Goal: Transaction & Acquisition: Book appointment/travel/reservation

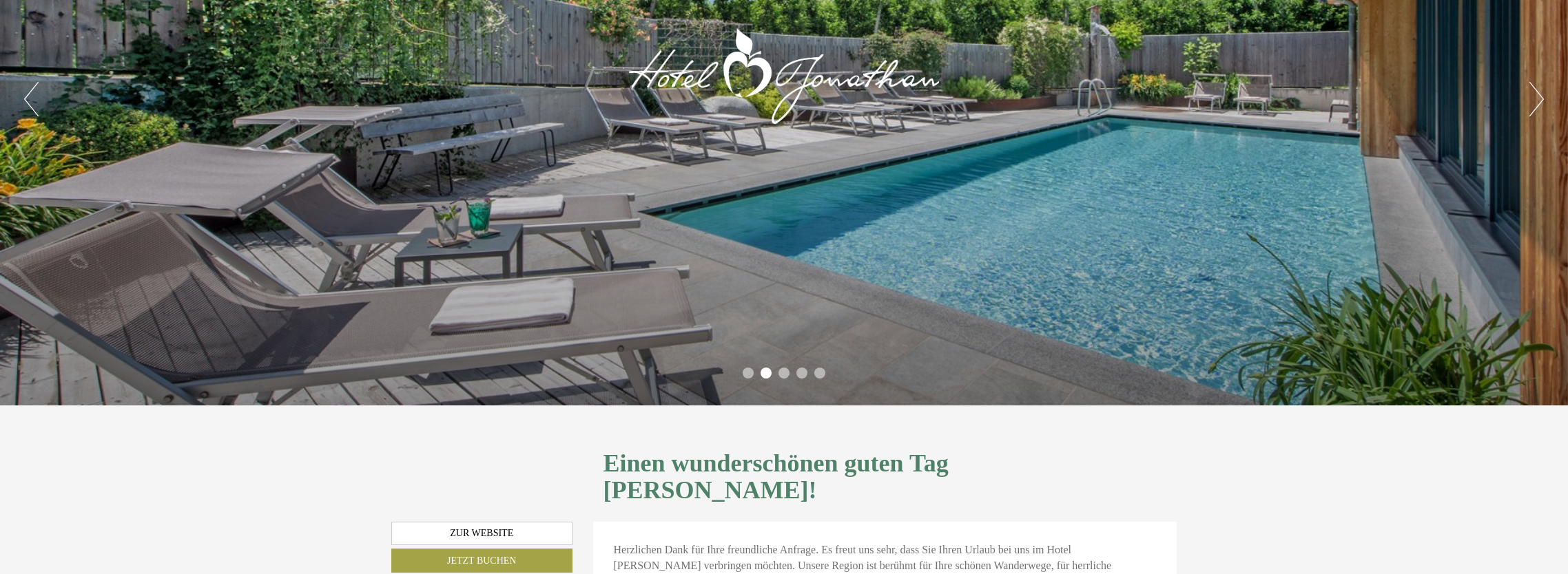
scroll to position [137, 0]
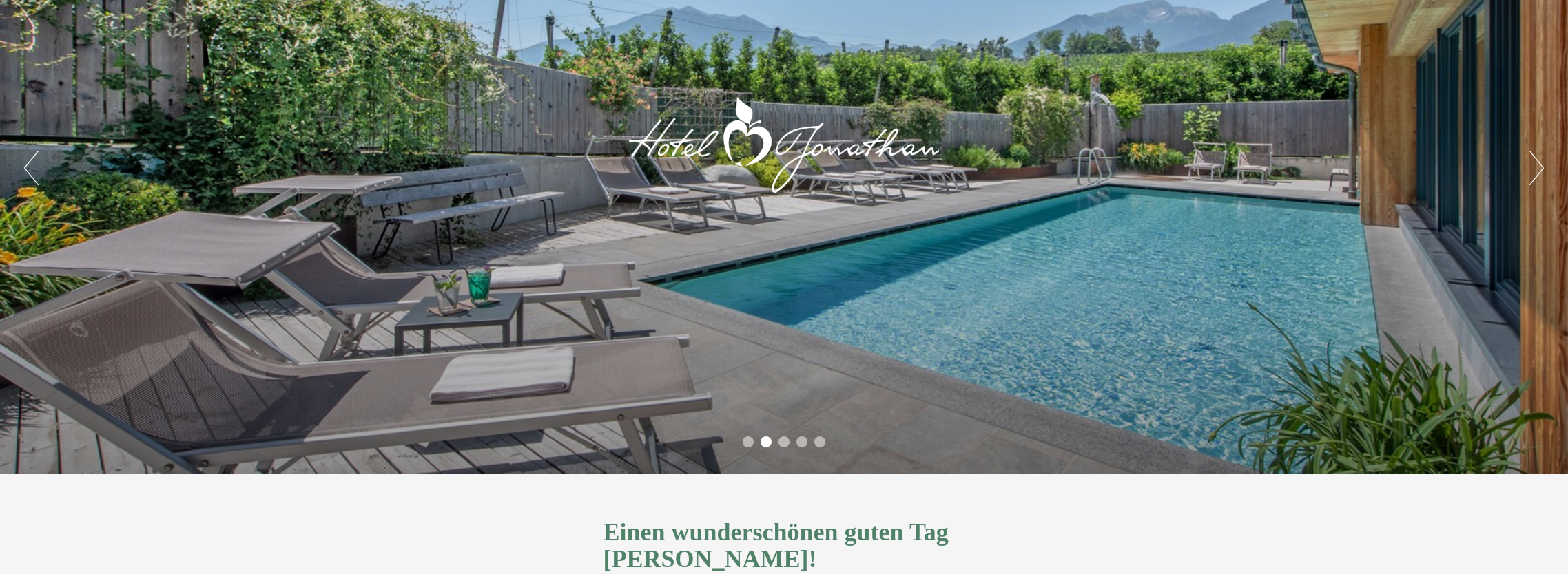
click at [1532, 170] on button "Next" at bounding box center [1536, 168] width 14 height 35
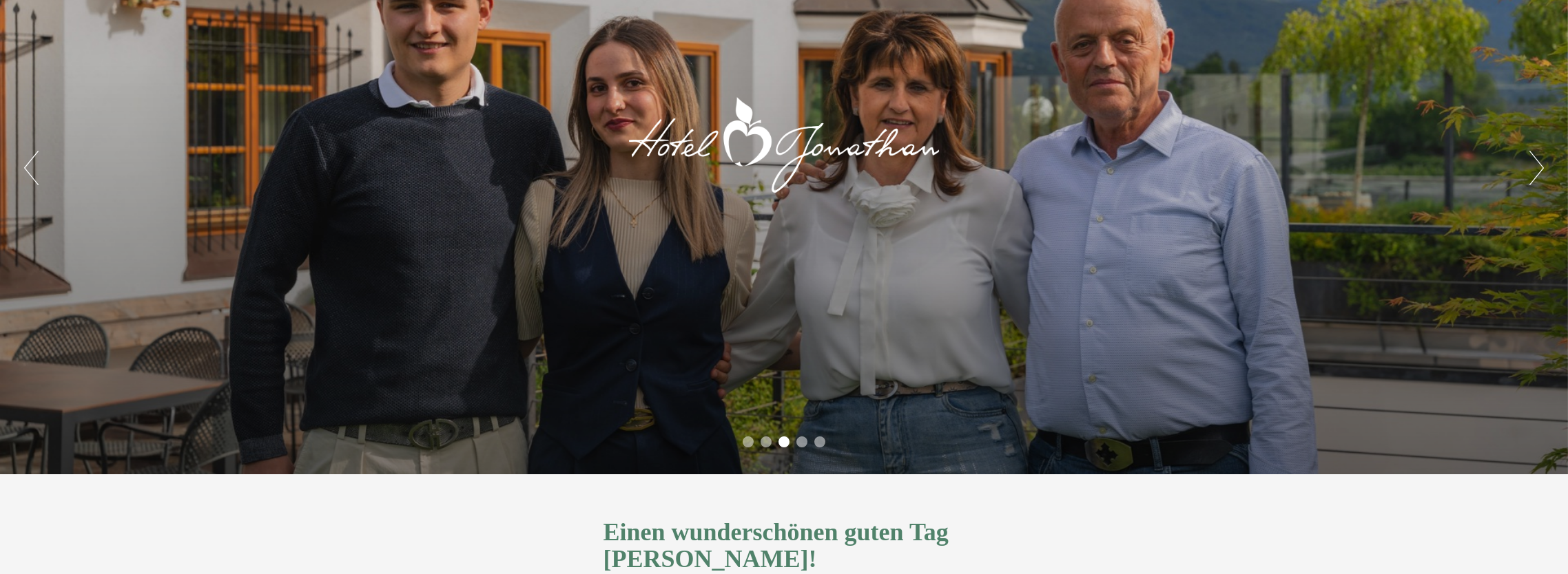
click at [1532, 170] on button "Next" at bounding box center [1536, 168] width 14 height 35
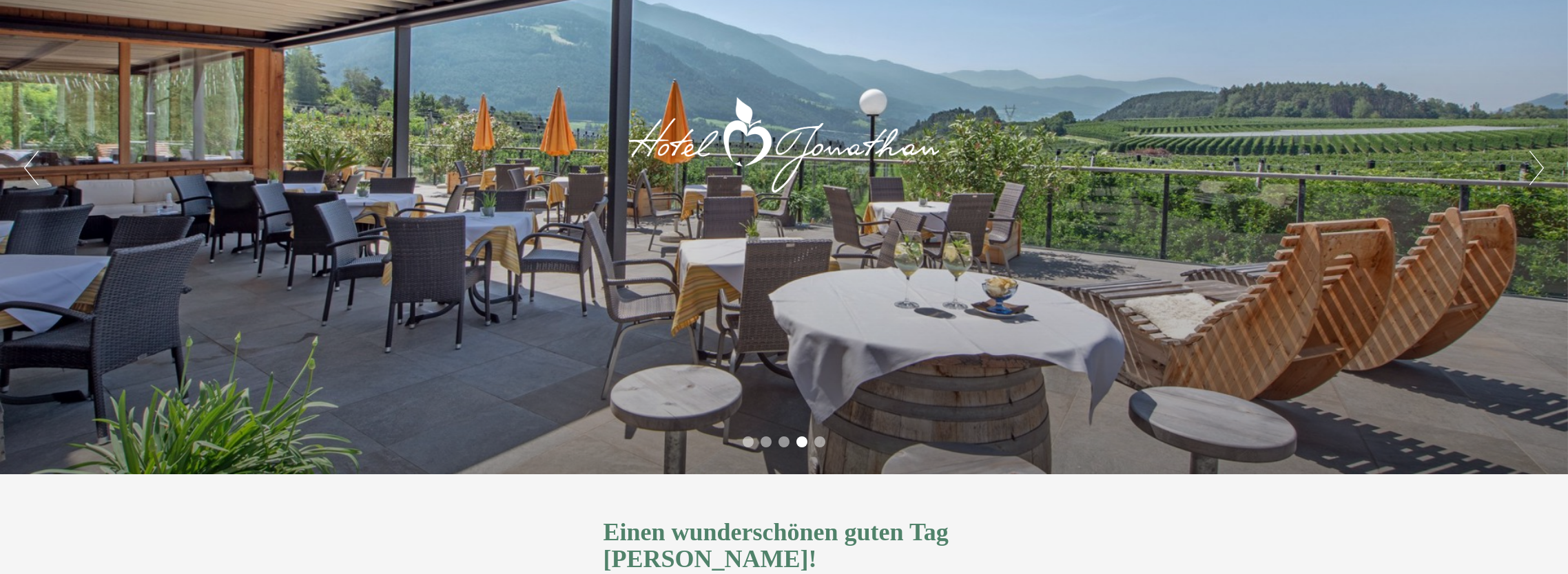
click at [1532, 170] on button "Next" at bounding box center [1536, 168] width 14 height 35
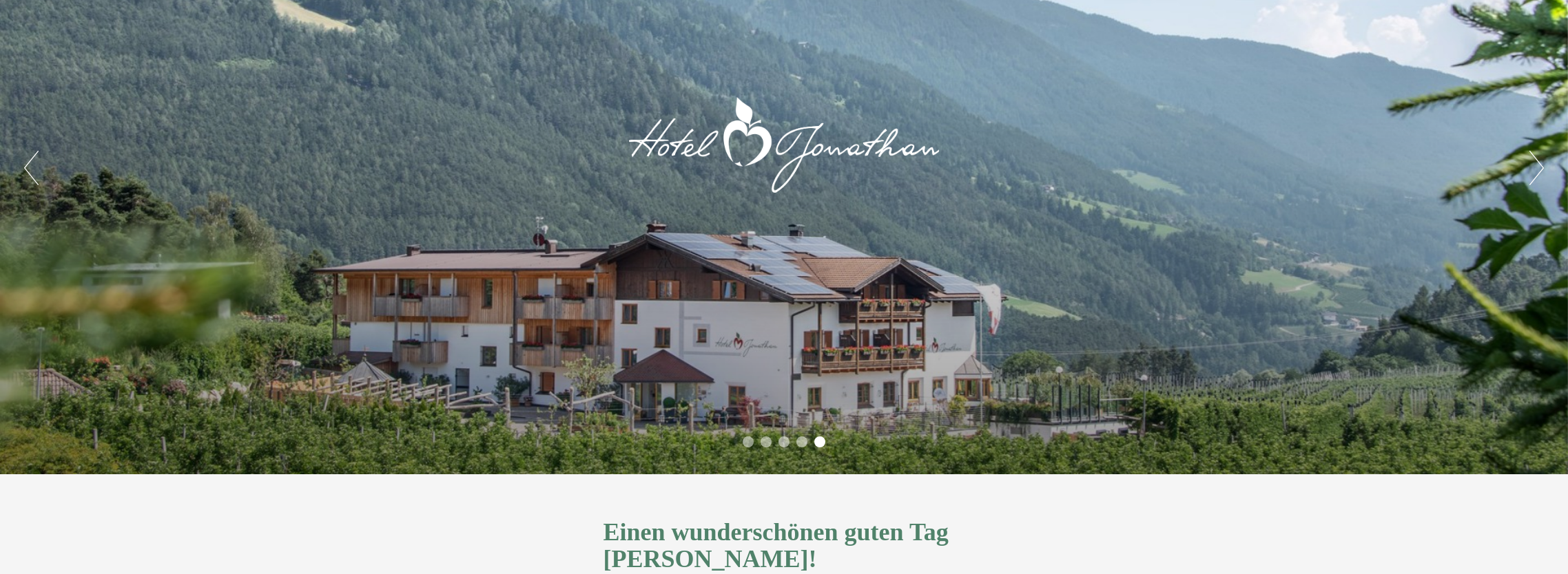
click at [1532, 170] on button "Next" at bounding box center [1536, 168] width 14 height 35
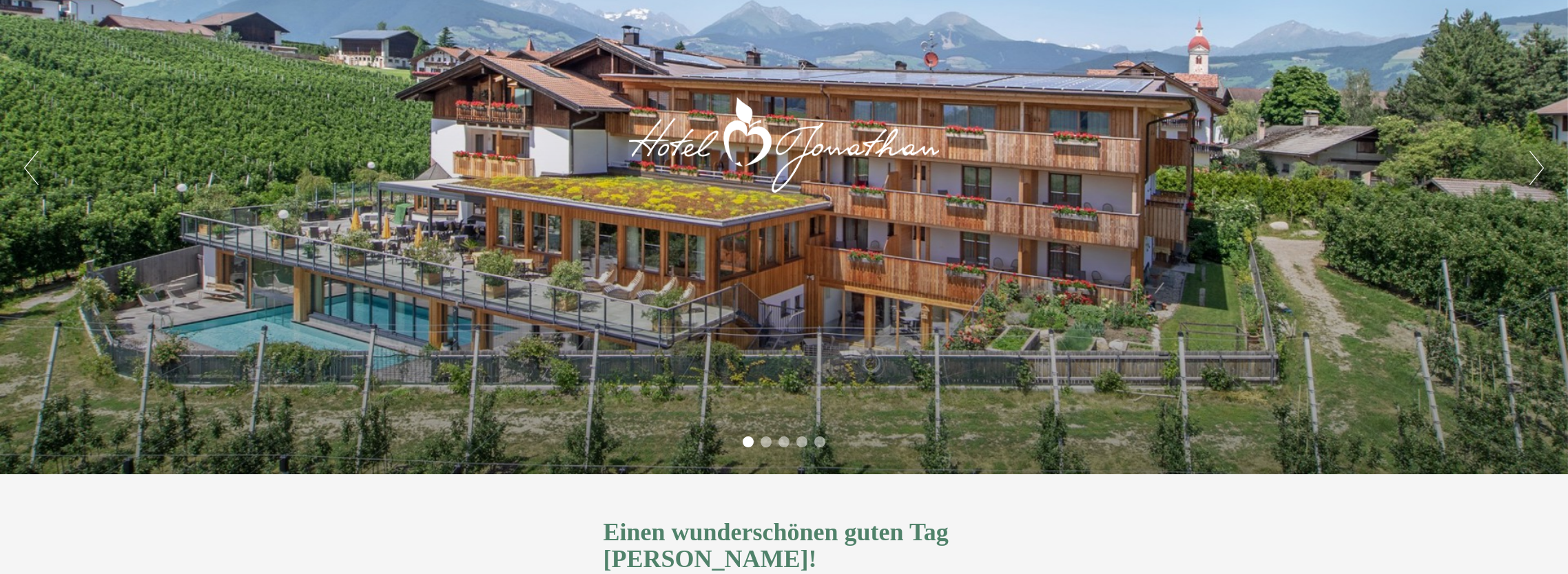
click at [1532, 170] on button "Next" at bounding box center [1536, 168] width 14 height 35
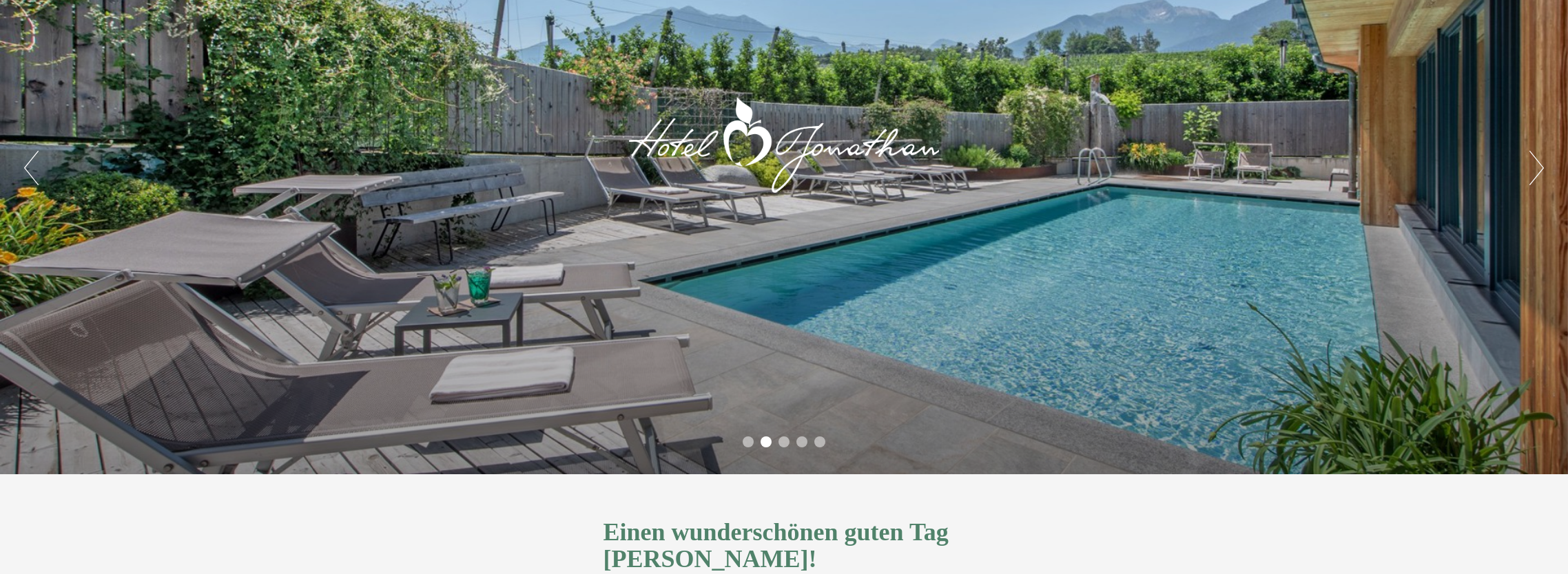
click at [1532, 170] on button "Next" at bounding box center [1536, 168] width 14 height 35
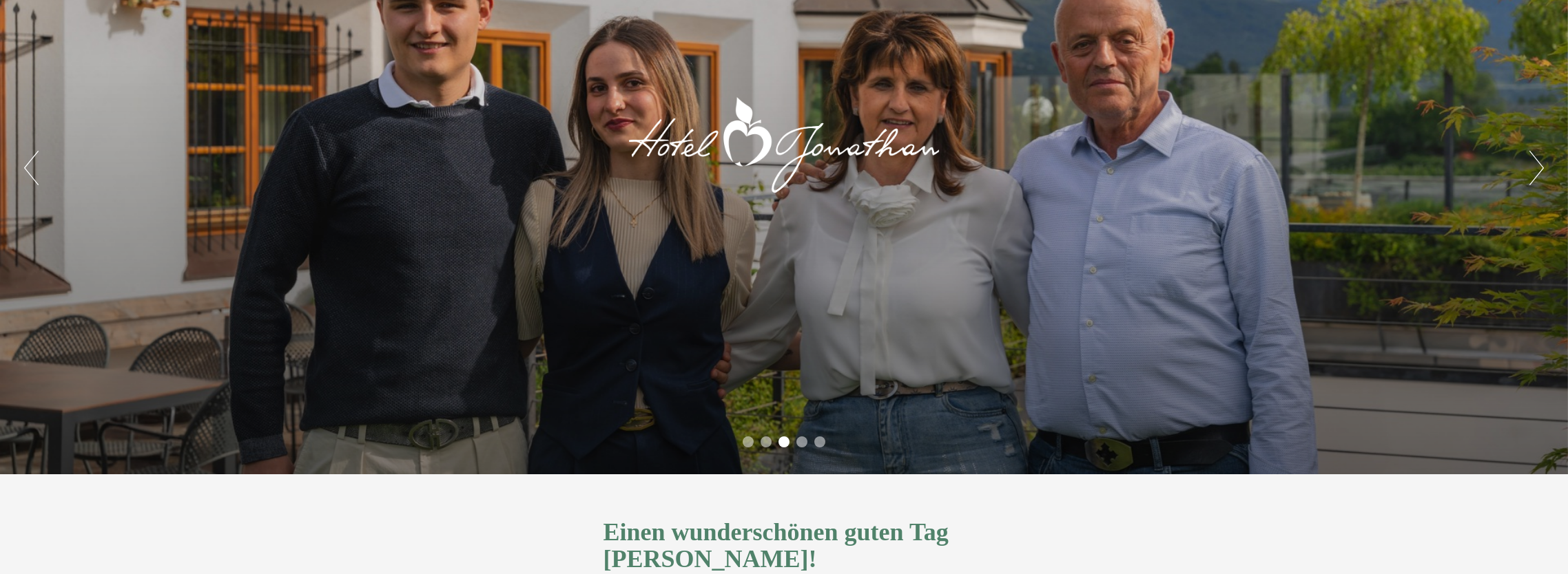
click at [1532, 170] on button "Next" at bounding box center [1536, 168] width 14 height 35
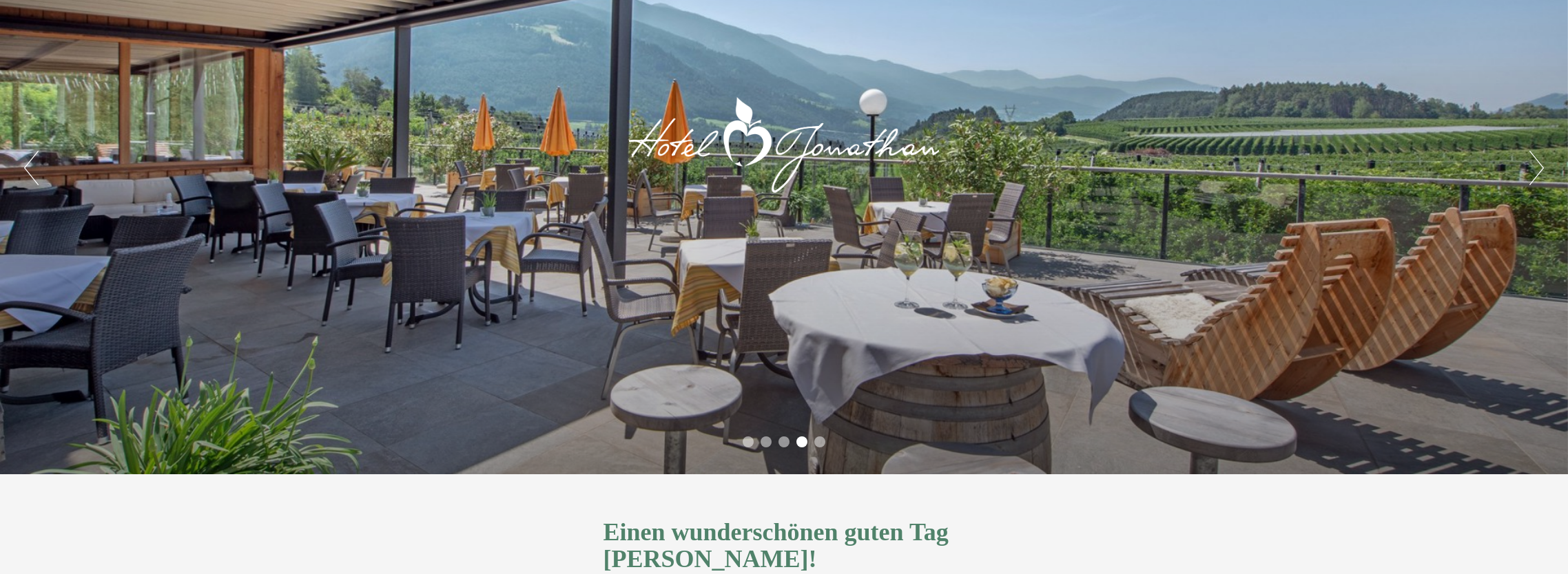
click at [1532, 170] on button "Next" at bounding box center [1536, 168] width 14 height 35
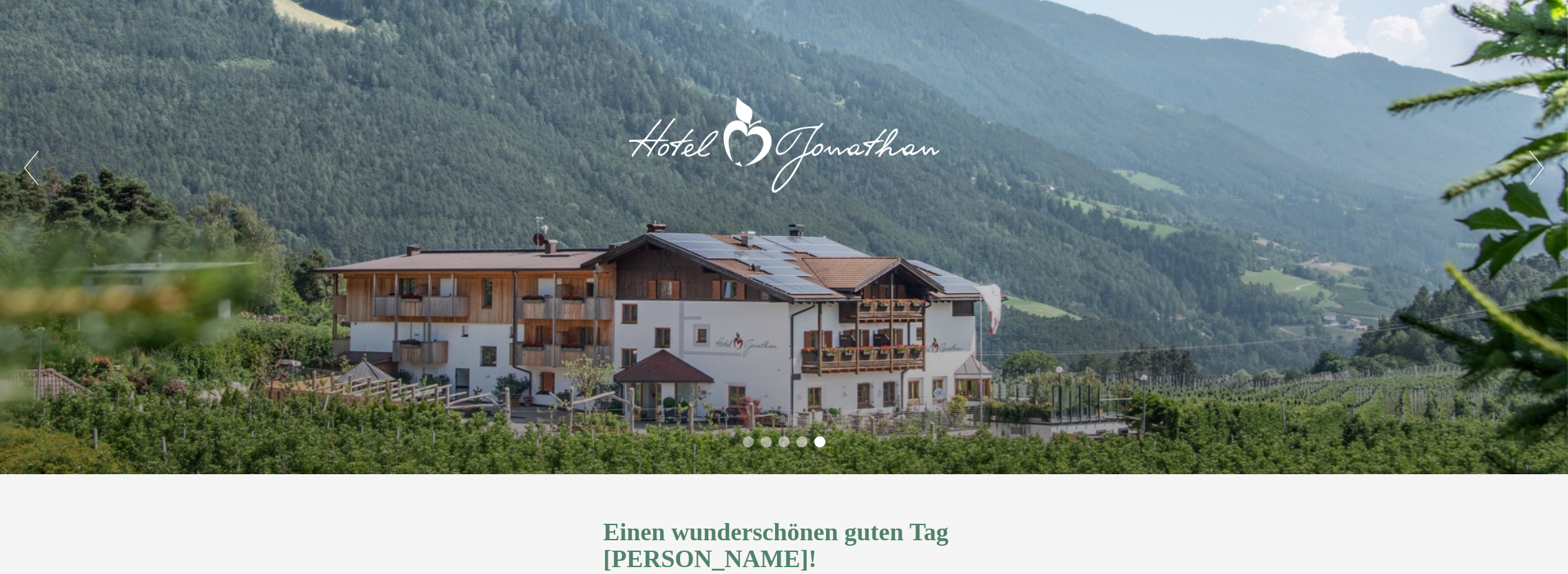
click at [1532, 170] on button "Next" at bounding box center [1536, 168] width 14 height 35
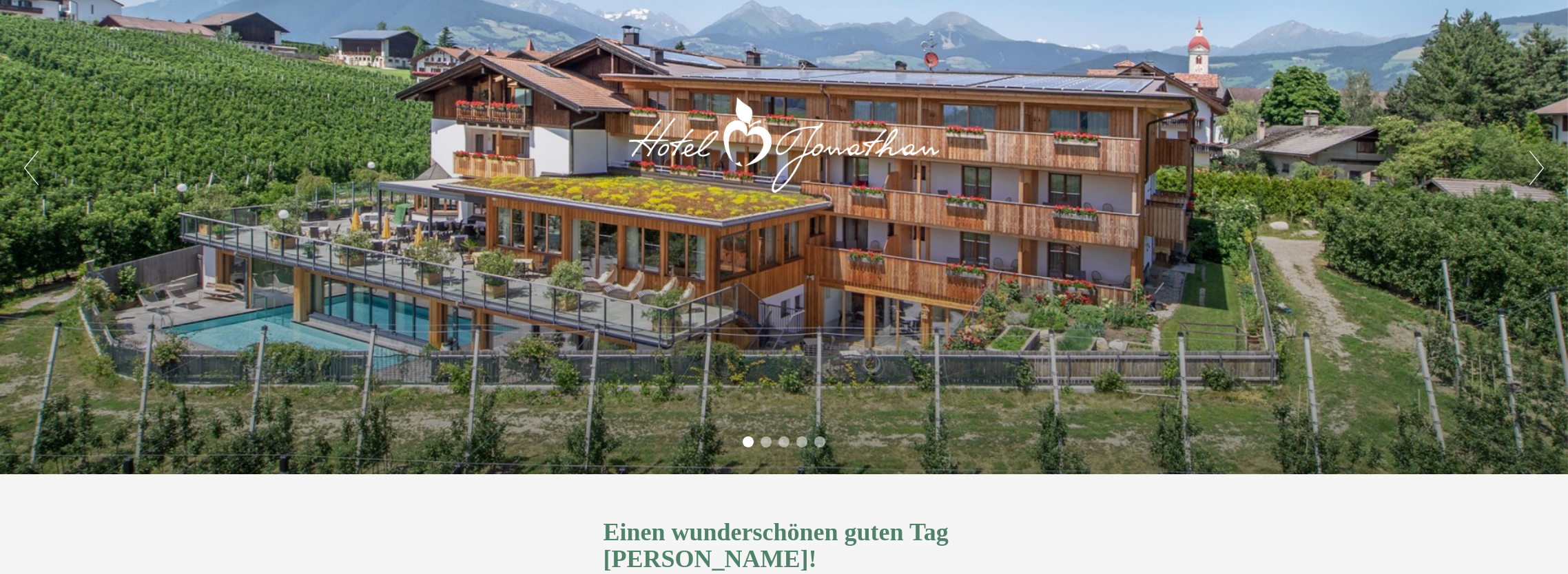
click at [1532, 170] on button "Next" at bounding box center [1536, 168] width 14 height 35
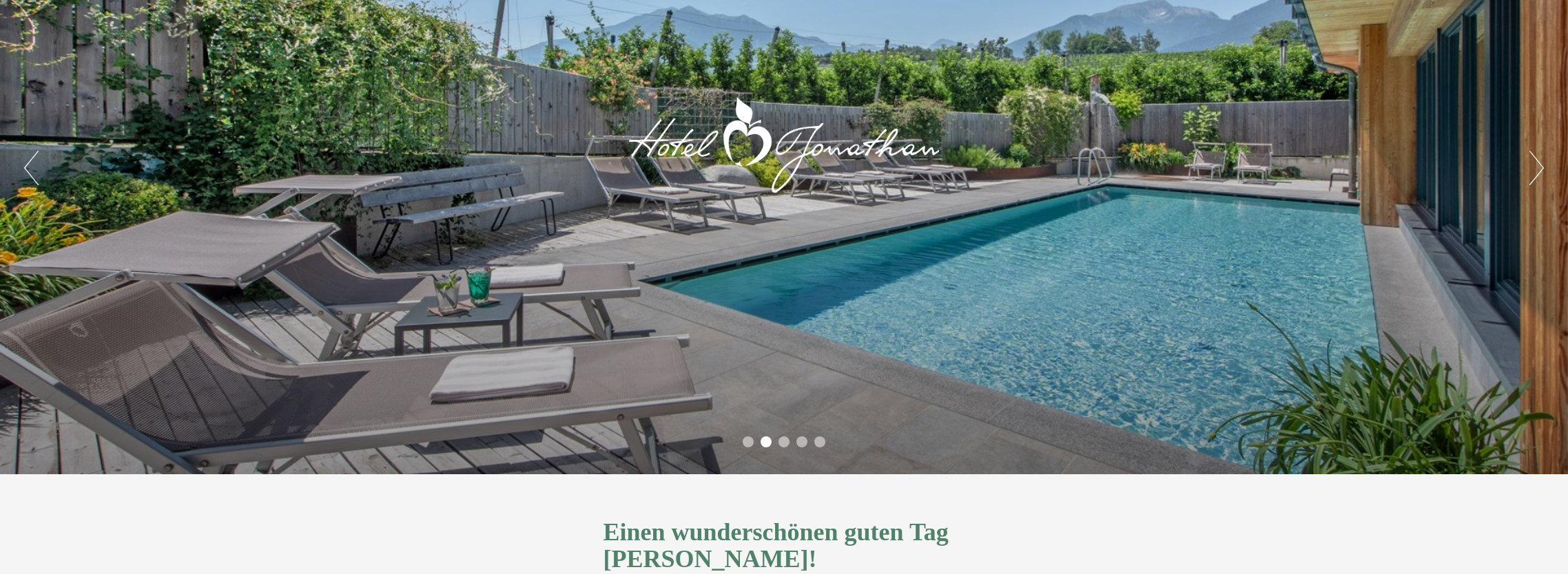
click at [1532, 170] on button "Next" at bounding box center [1536, 168] width 14 height 35
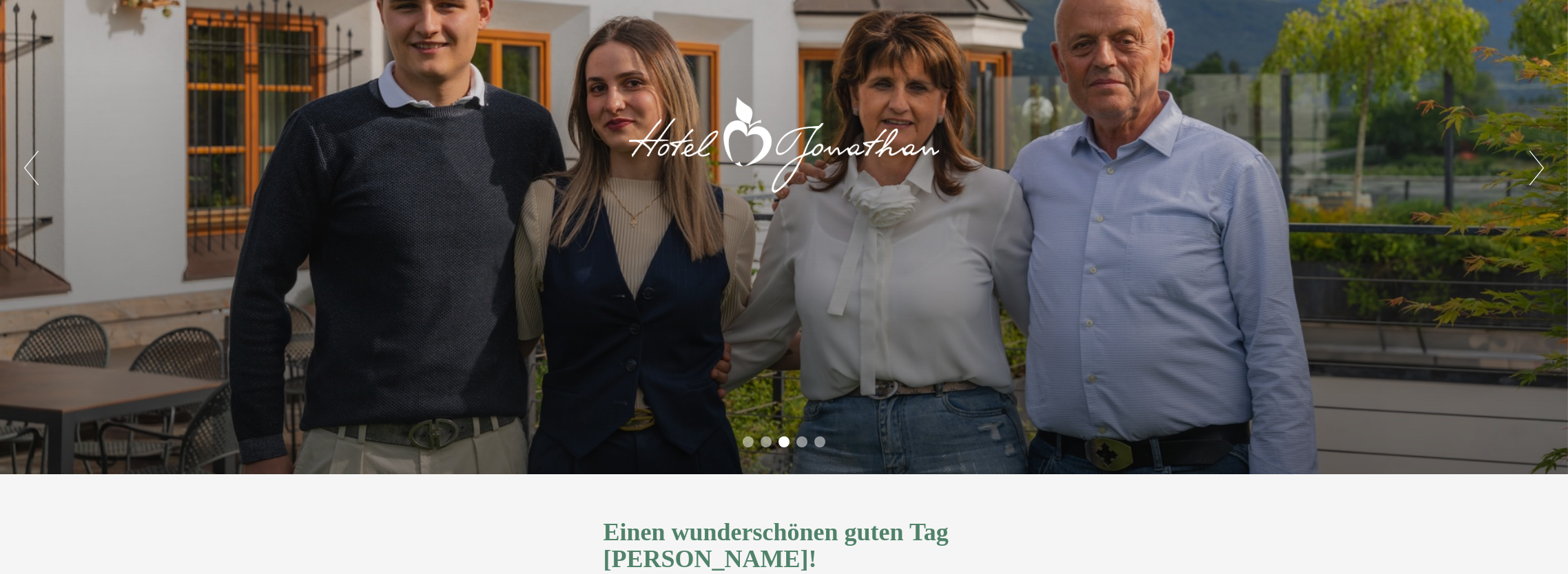
click at [1532, 170] on button "Next" at bounding box center [1536, 168] width 14 height 35
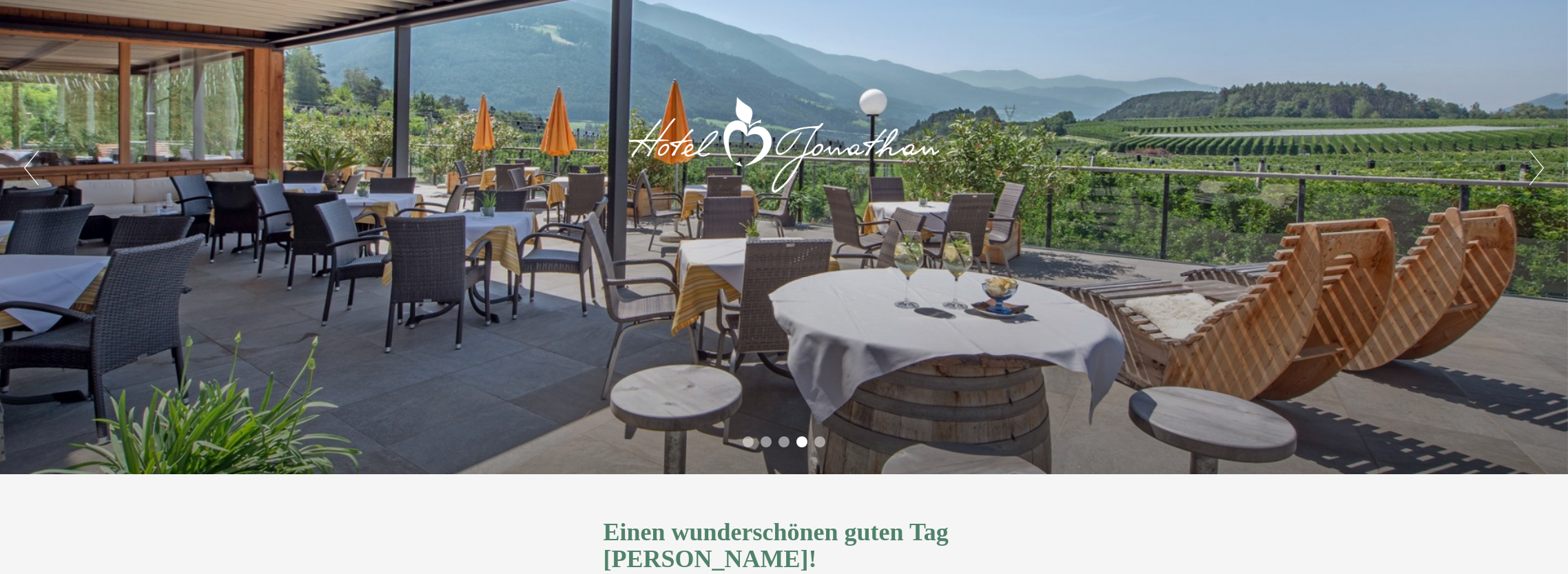
click at [1532, 170] on button "Next" at bounding box center [1536, 168] width 14 height 35
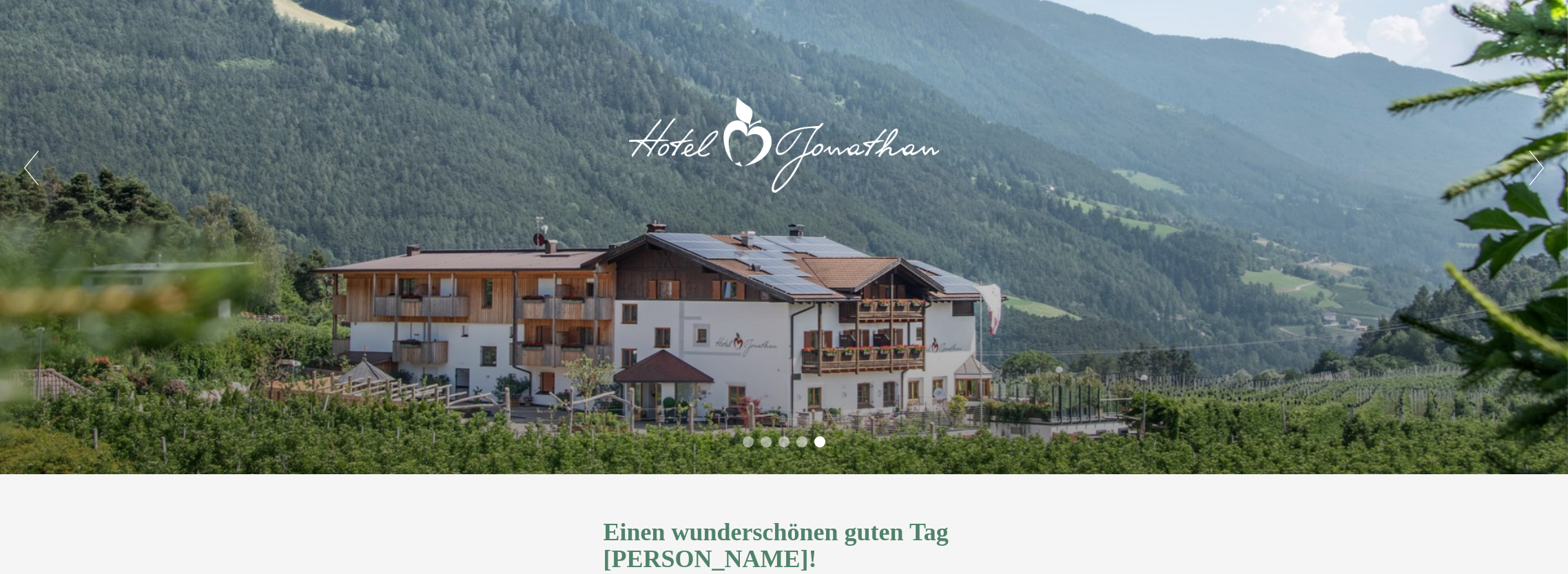
click at [1532, 170] on button "Next" at bounding box center [1536, 168] width 14 height 35
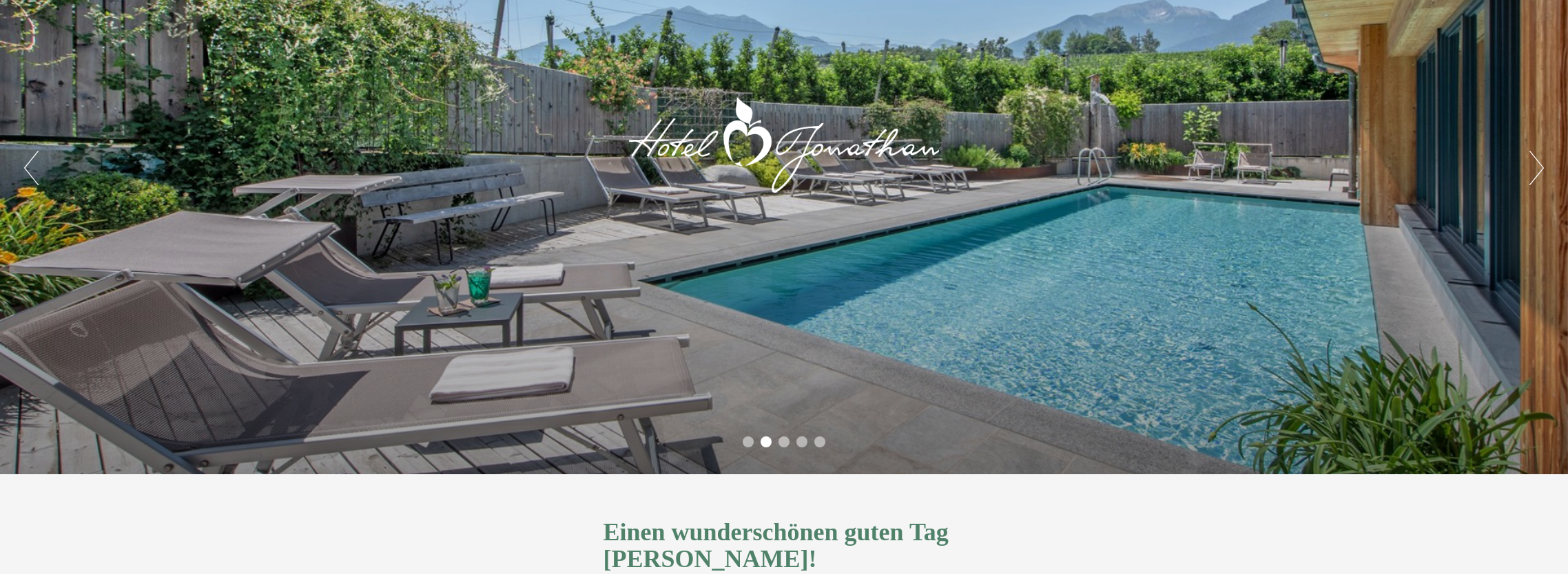
click at [1533, 171] on button "Next" at bounding box center [1536, 168] width 14 height 35
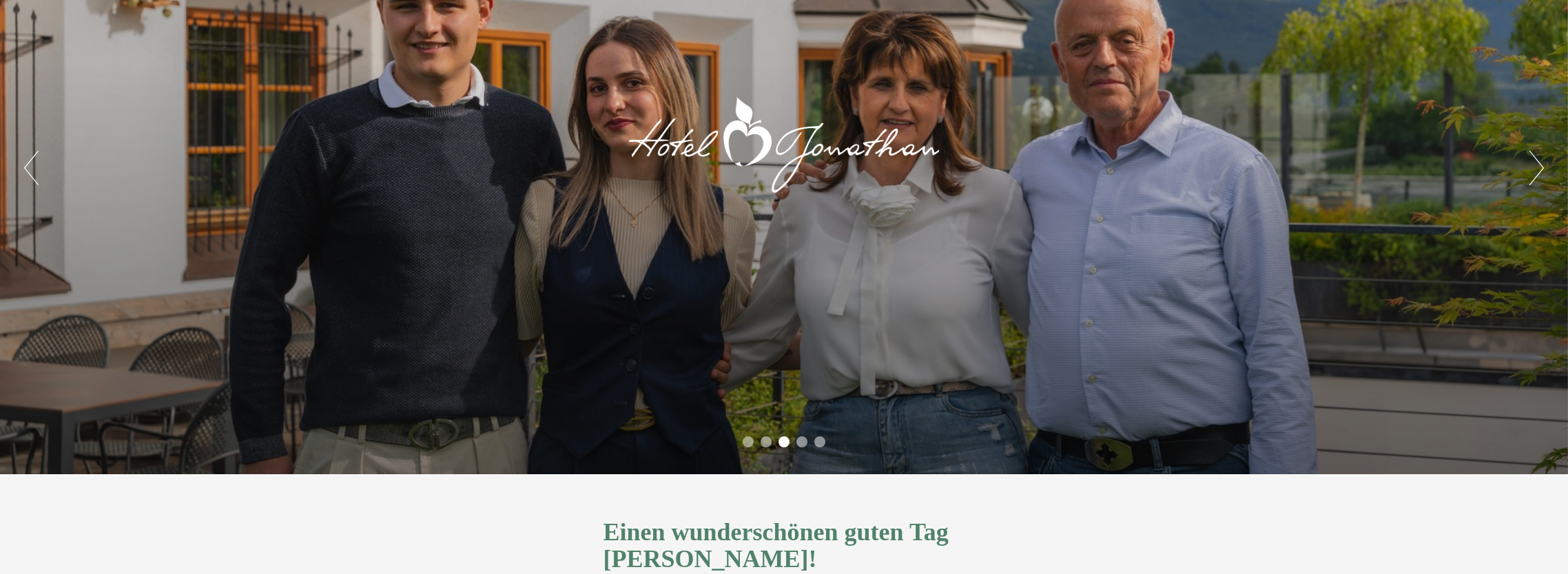
click at [1533, 171] on button "Next" at bounding box center [1536, 168] width 14 height 35
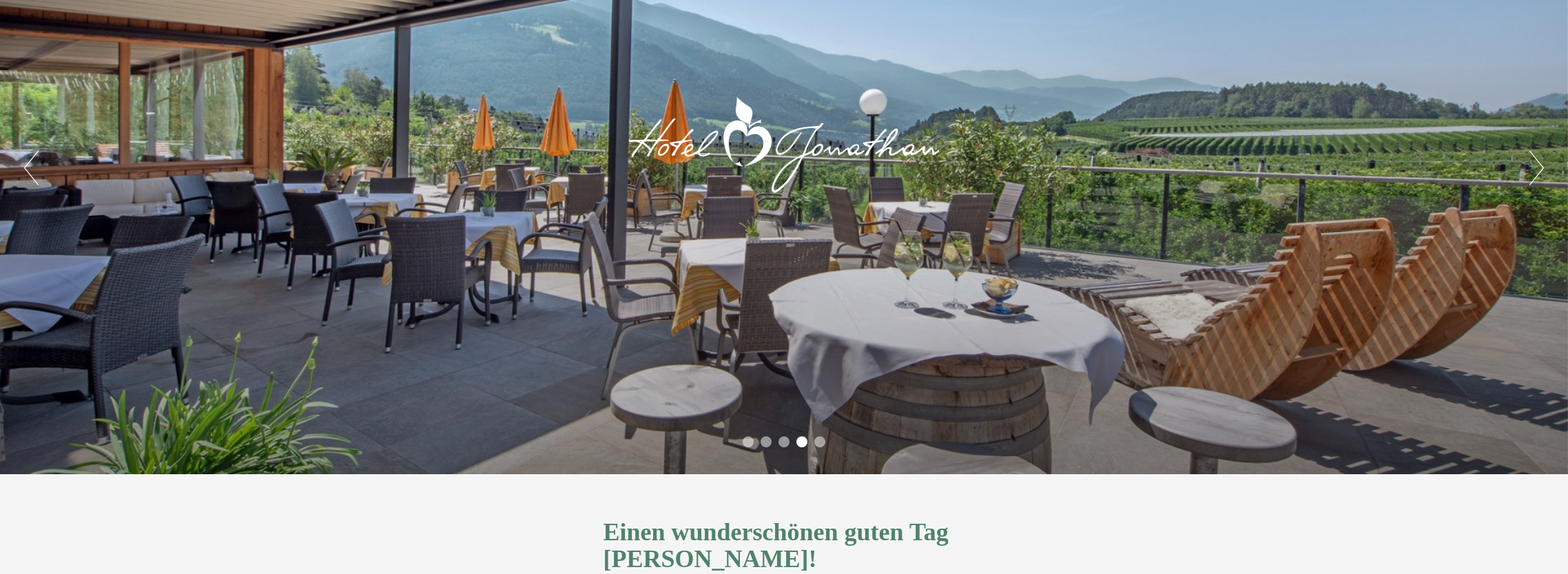
click at [1533, 171] on button "Next" at bounding box center [1536, 168] width 14 height 35
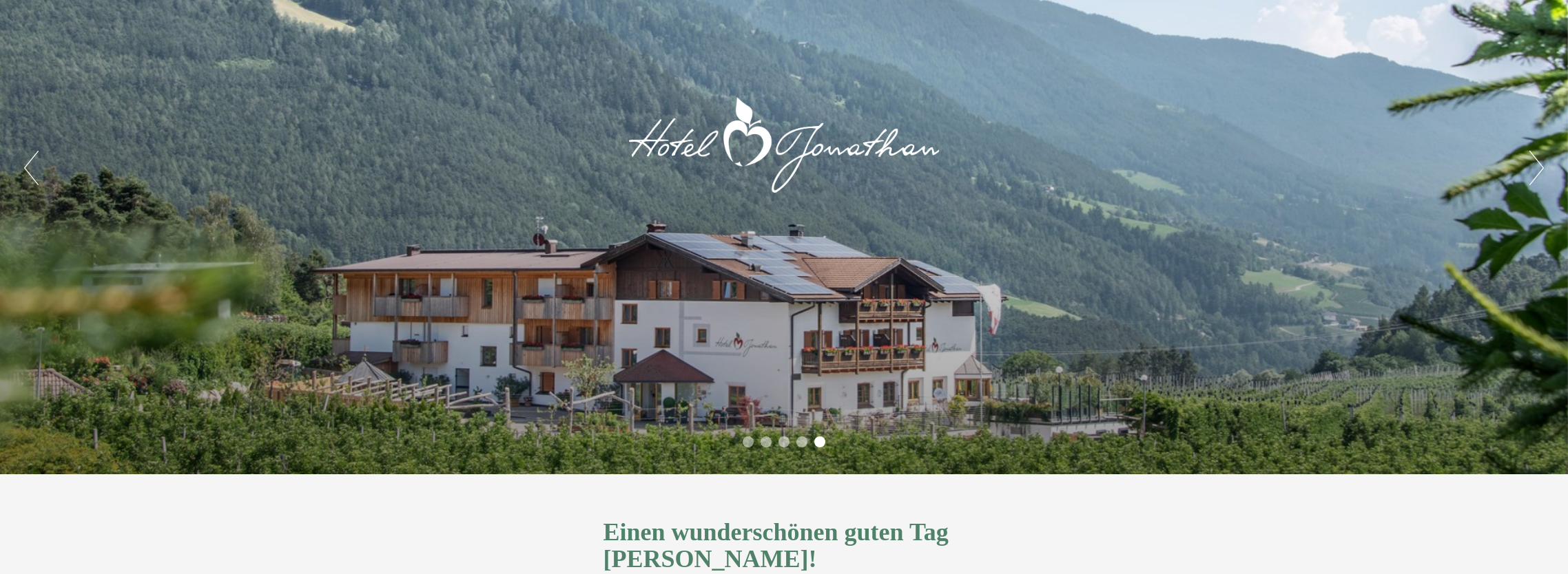
click at [1533, 171] on button "Next" at bounding box center [1536, 168] width 14 height 35
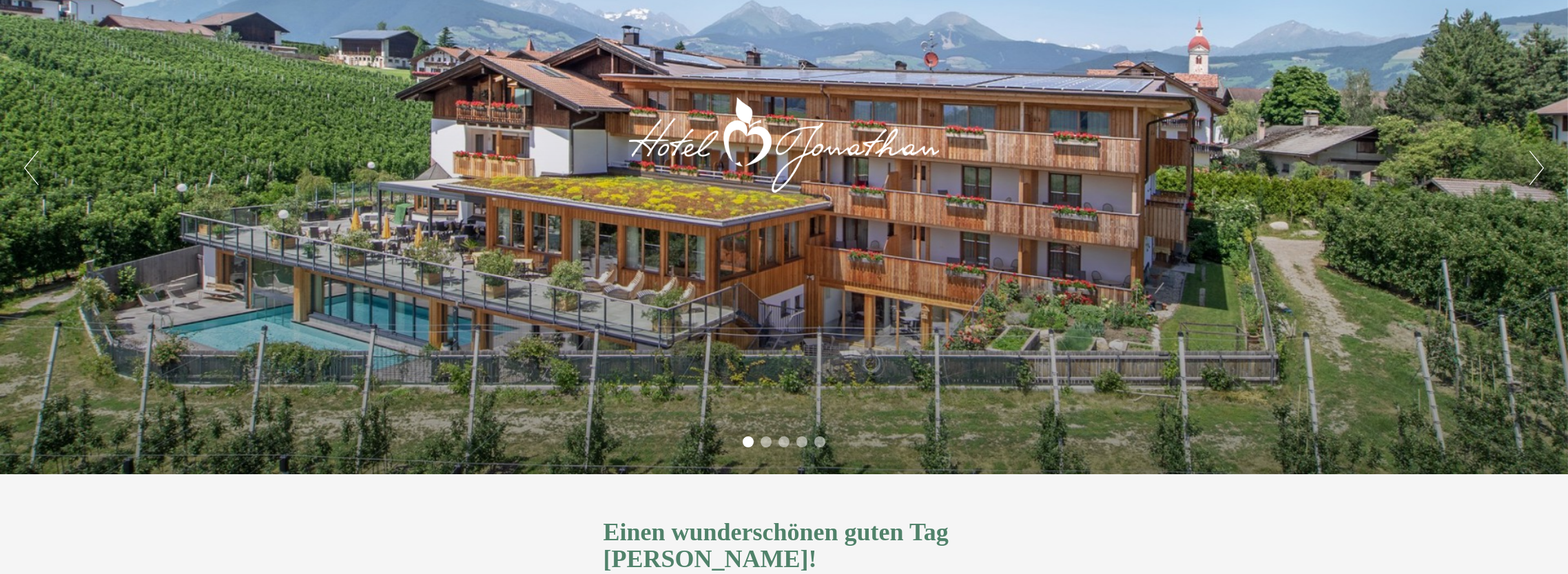
click at [1533, 171] on button "Next" at bounding box center [1536, 168] width 14 height 35
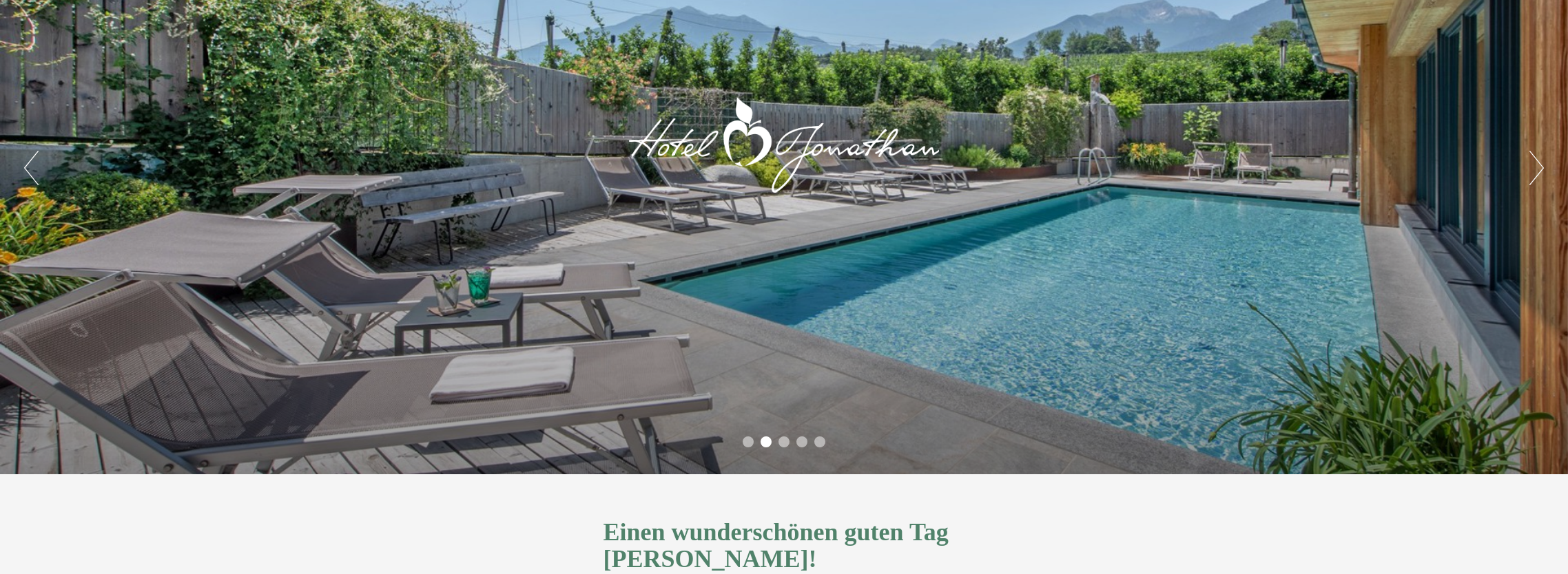
click at [1533, 171] on button "Next" at bounding box center [1536, 168] width 14 height 35
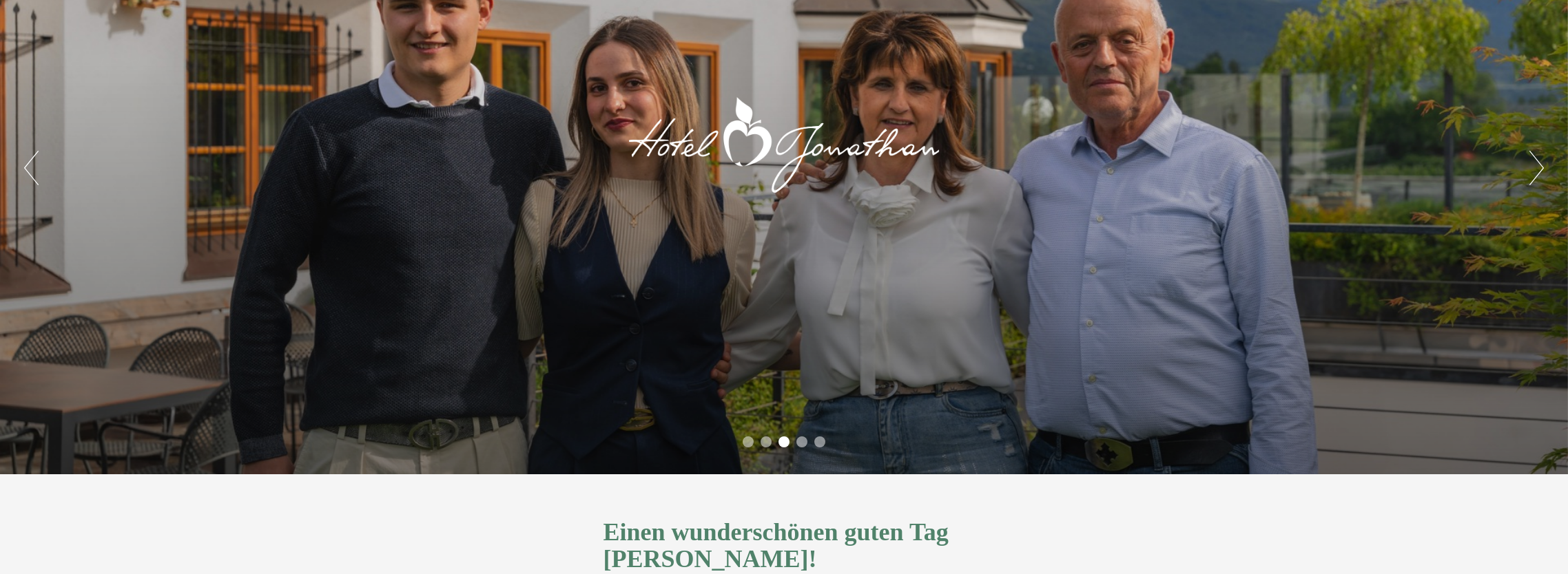
click at [1533, 171] on button "Next" at bounding box center [1536, 168] width 14 height 35
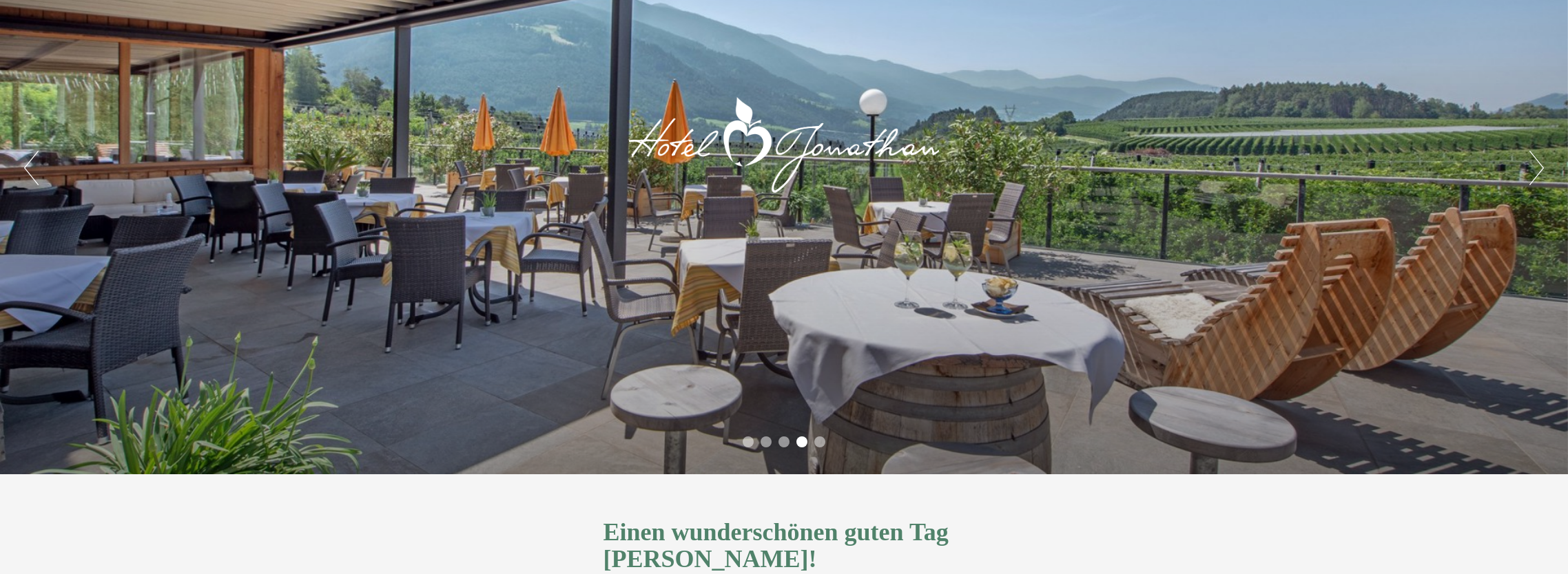
click at [1533, 171] on button "Next" at bounding box center [1536, 168] width 14 height 35
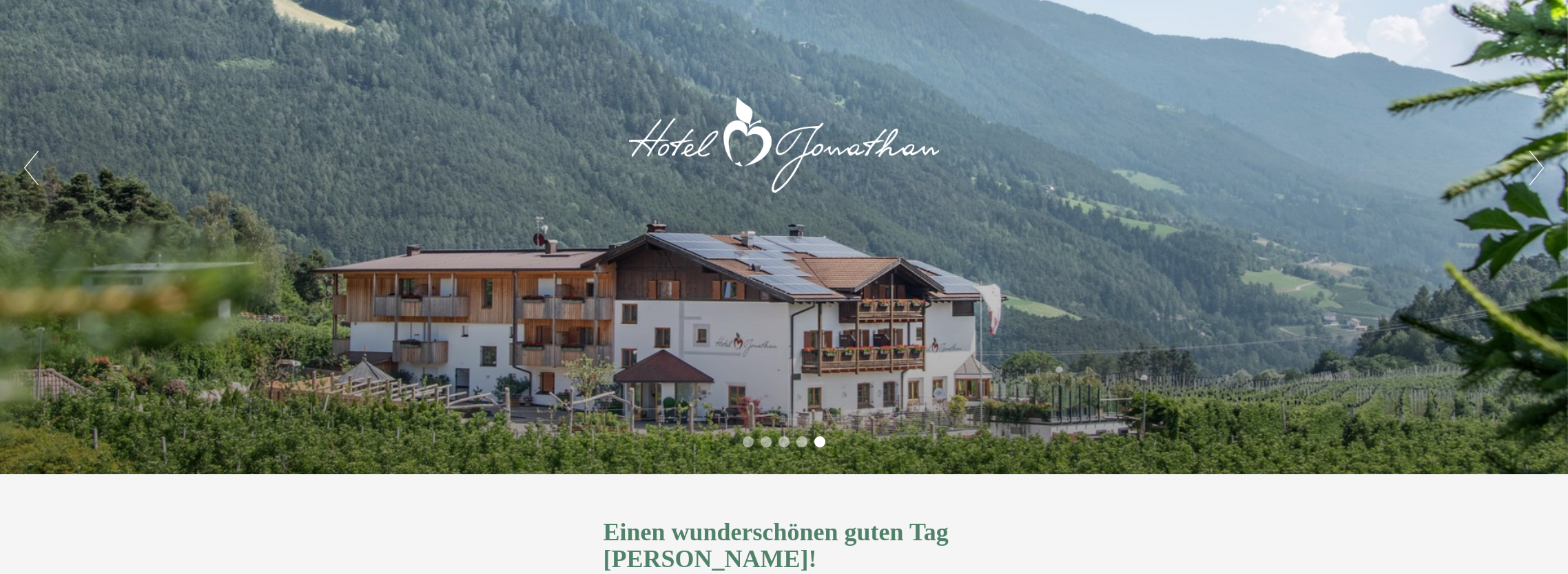
click at [1533, 171] on button "Next" at bounding box center [1536, 168] width 14 height 35
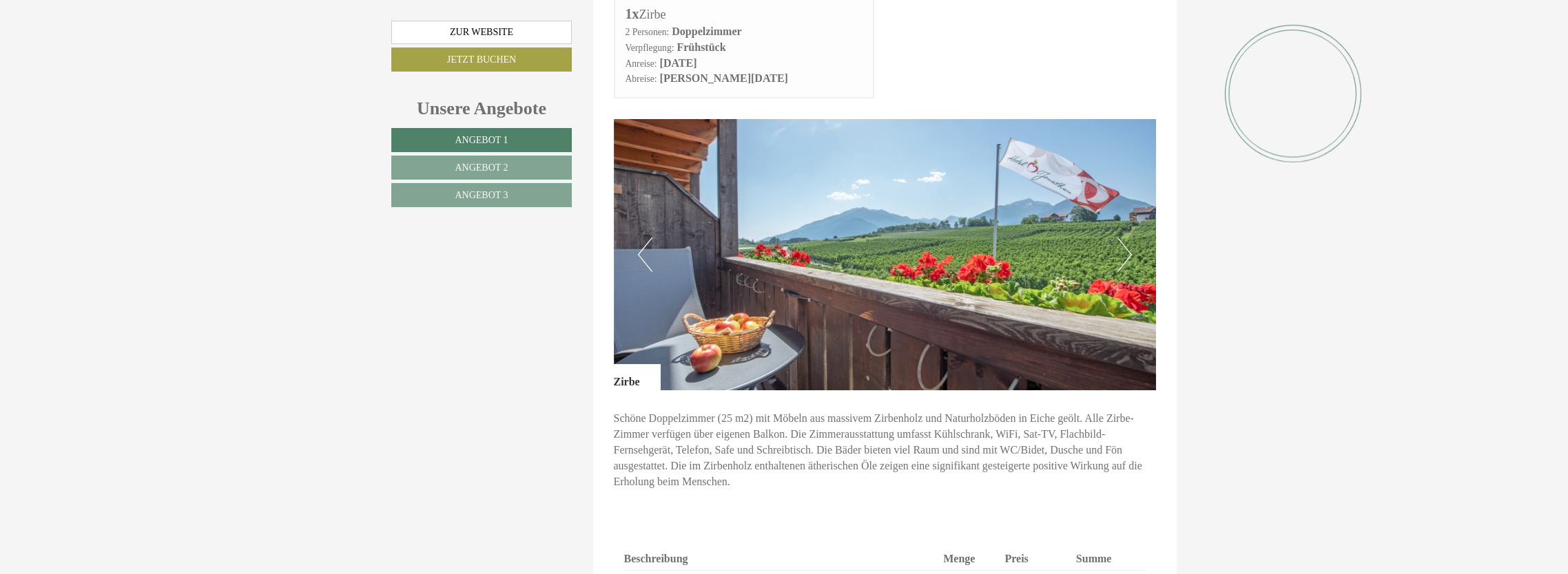
scroll to position [1859, 0]
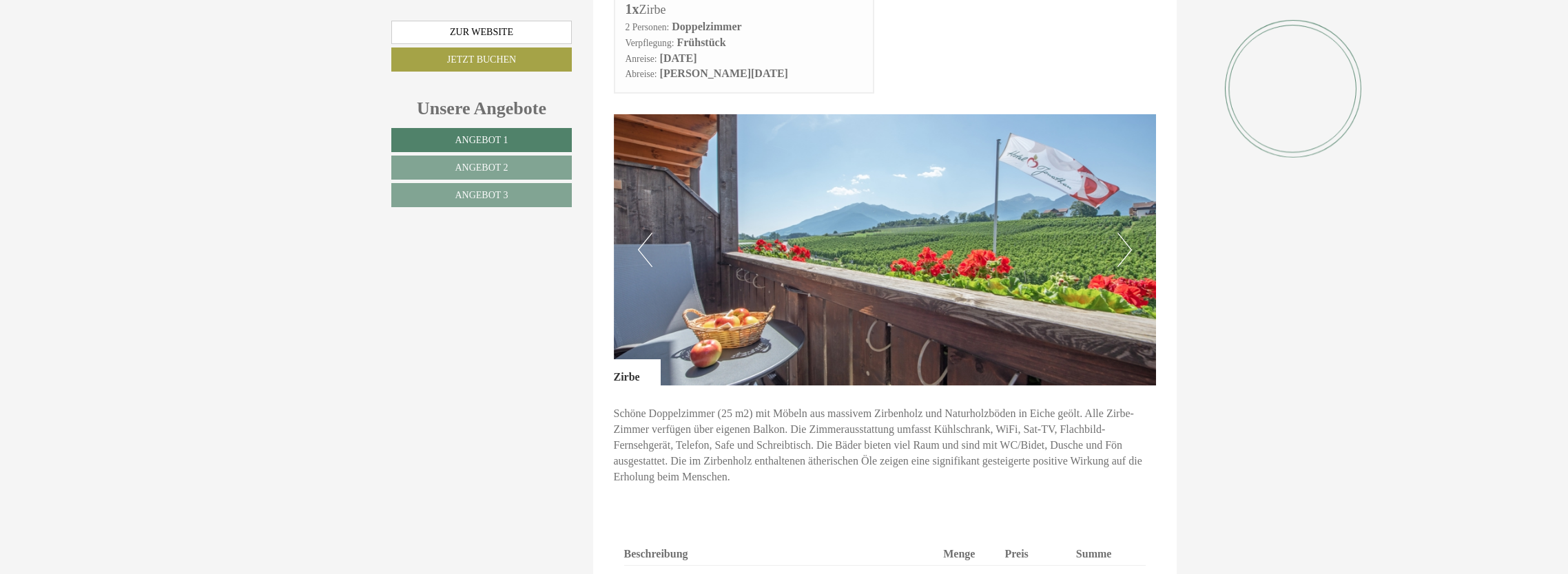
click at [641, 233] on button "Previous" at bounding box center [644, 250] width 14 height 35
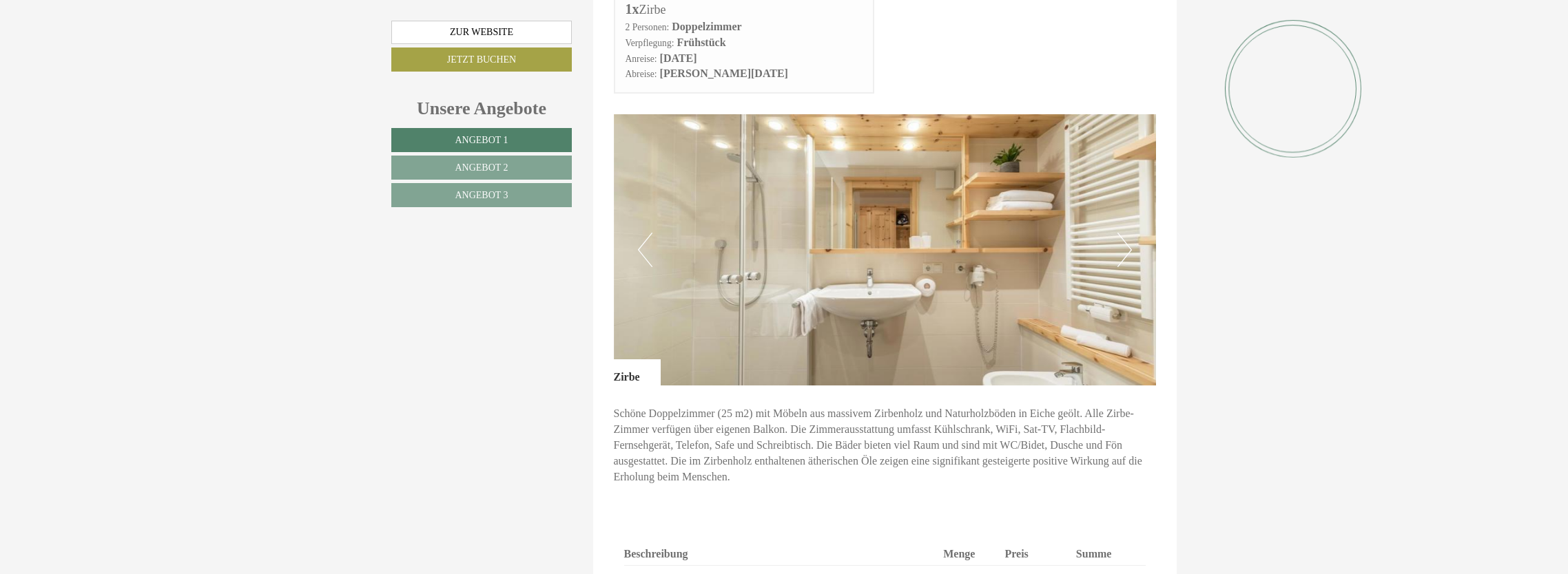
click at [641, 233] on button "Previous" at bounding box center [644, 250] width 14 height 35
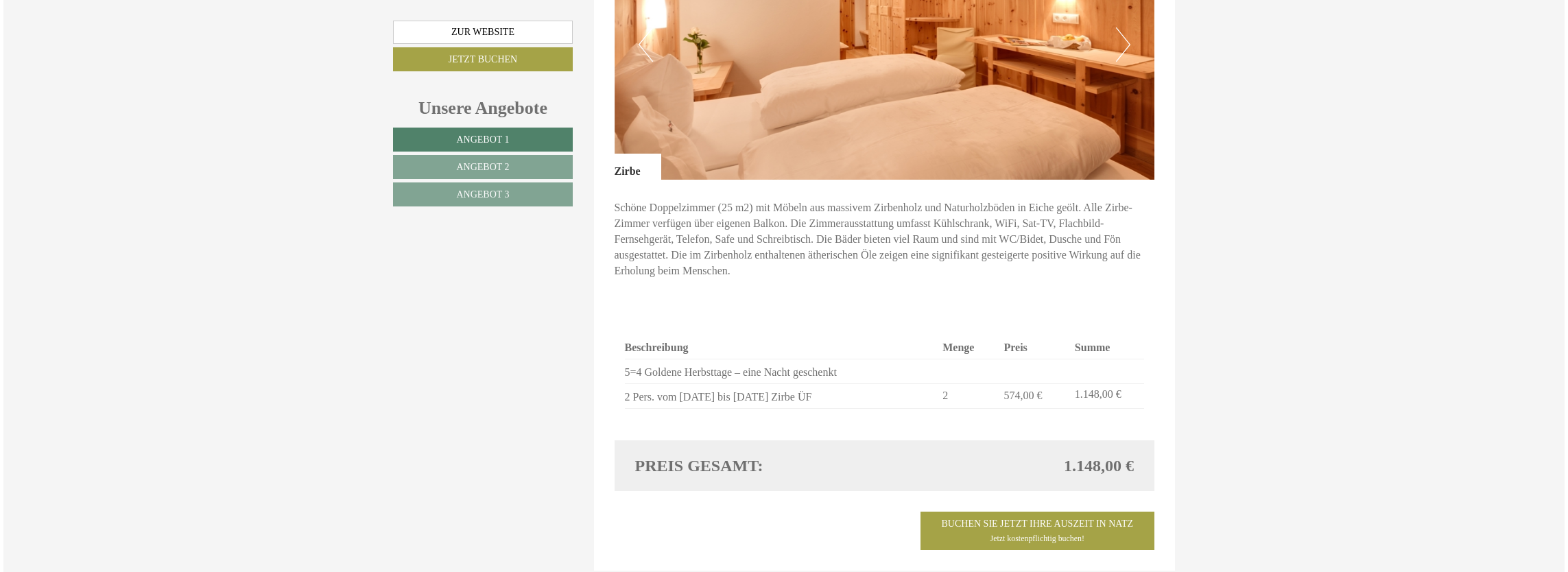
scroll to position [2058, 0]
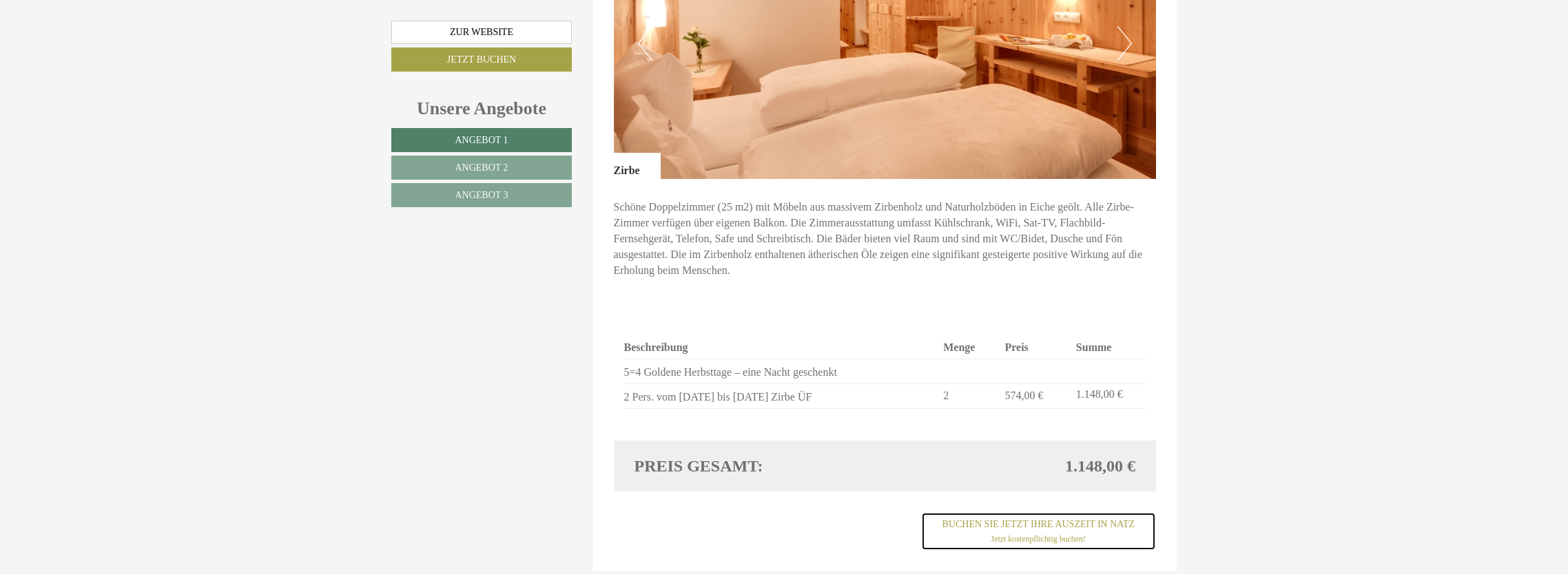
click at [1026, 534] on span "Jetzt kostenpflichtig buchen!" at bounding box center [1039, 539] width 95 height 10
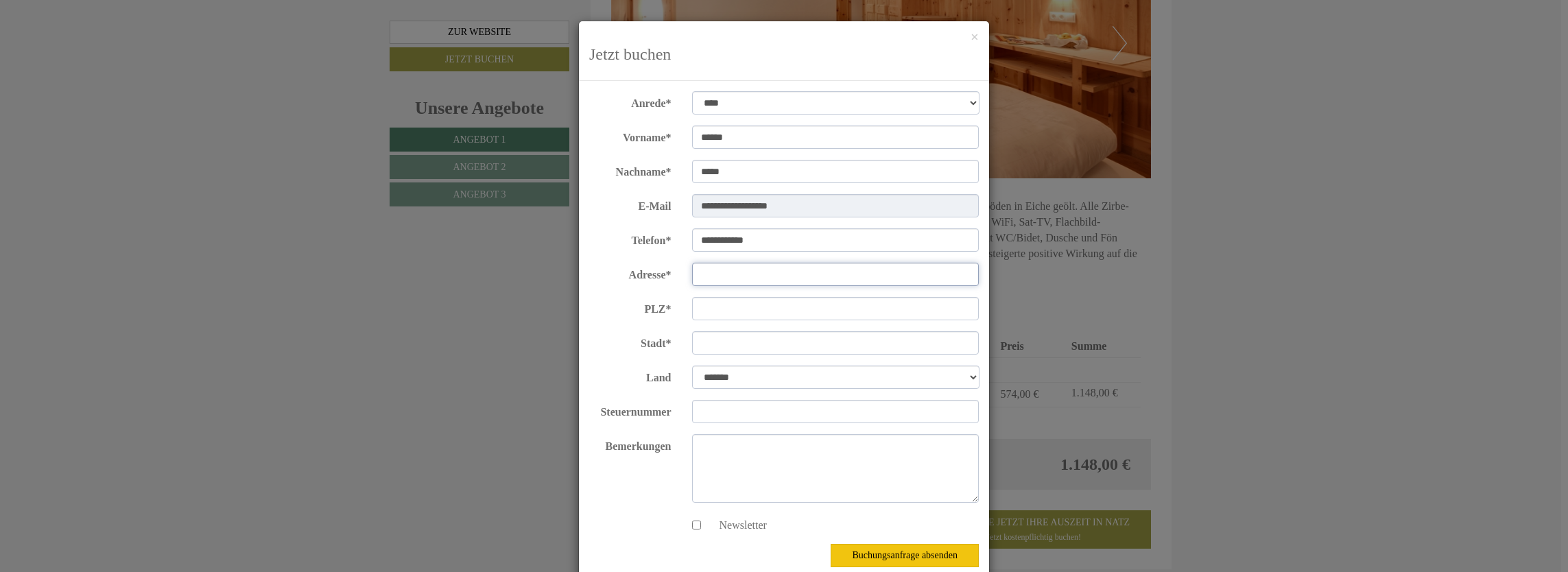
click at [722, 281] on input "Adresse*" at bounding box center [836, 274] width 287 height 23
type input "**********"
click at [703, 313] on input "PLZ*" at bounding box center [836, 308] width 287 height 23
click at [710, 352] on input "Stadt*" at bounding box center [836, 342] width 287 height 23
click at [801, 313] on input "**********" at bounding box center [836, 308] width 287 height 23
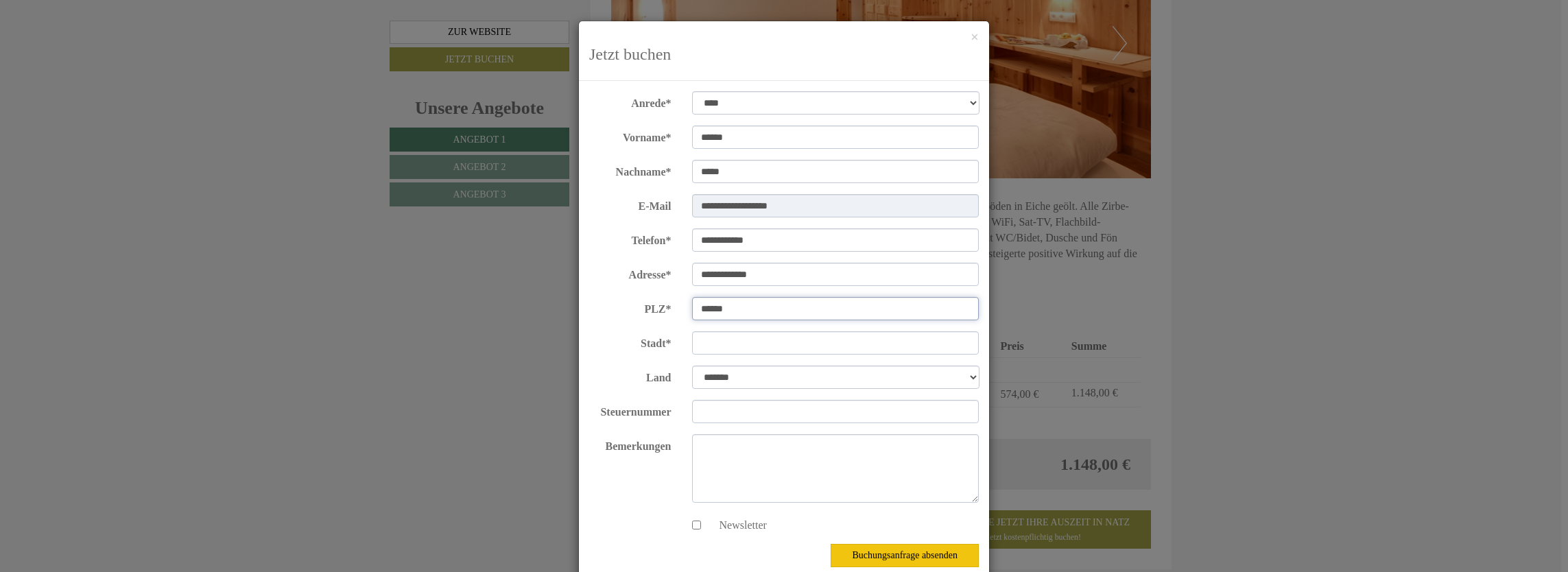
type input "*****"
click at [704, 348] on input "Stadt*" at bounding box center [836, 342] width 287 height 23
type input "********"
click at [711, 376] on select "**********" at bounding box center [836, 377] width 287 height 23
select select "*"
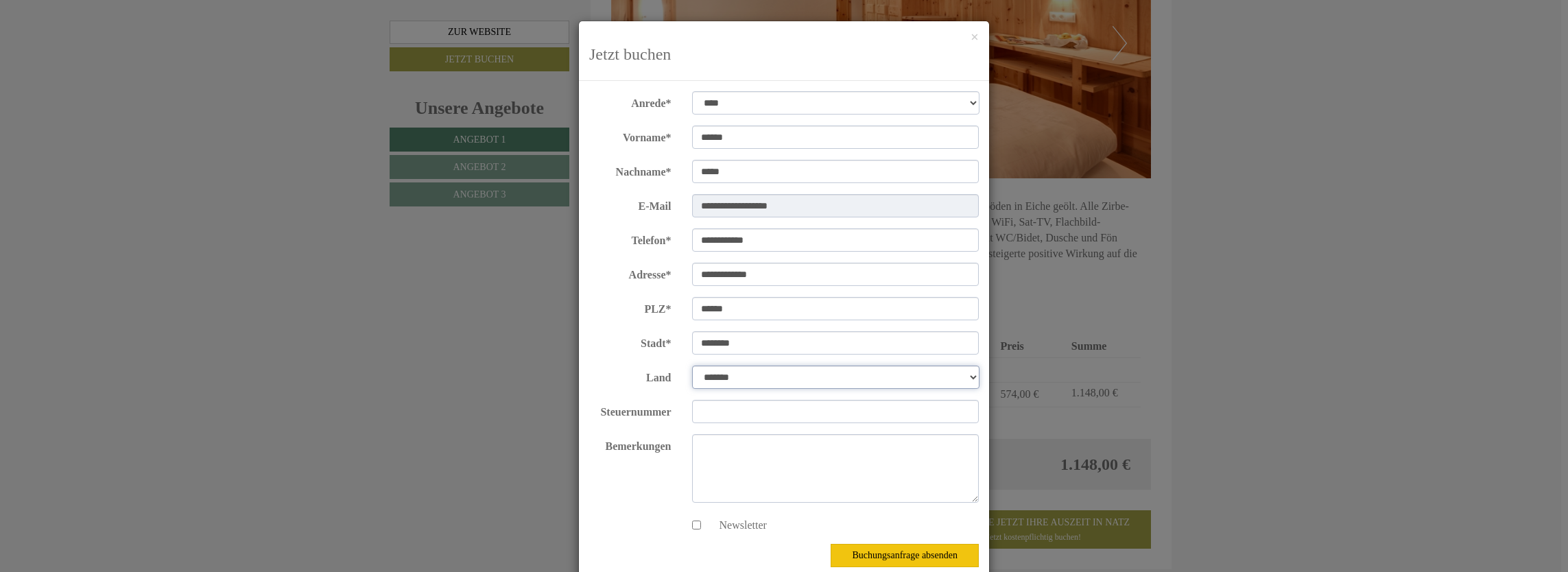
click at [692, 366] on select "**********" at bounding box center [836, 377] width 287 height 23
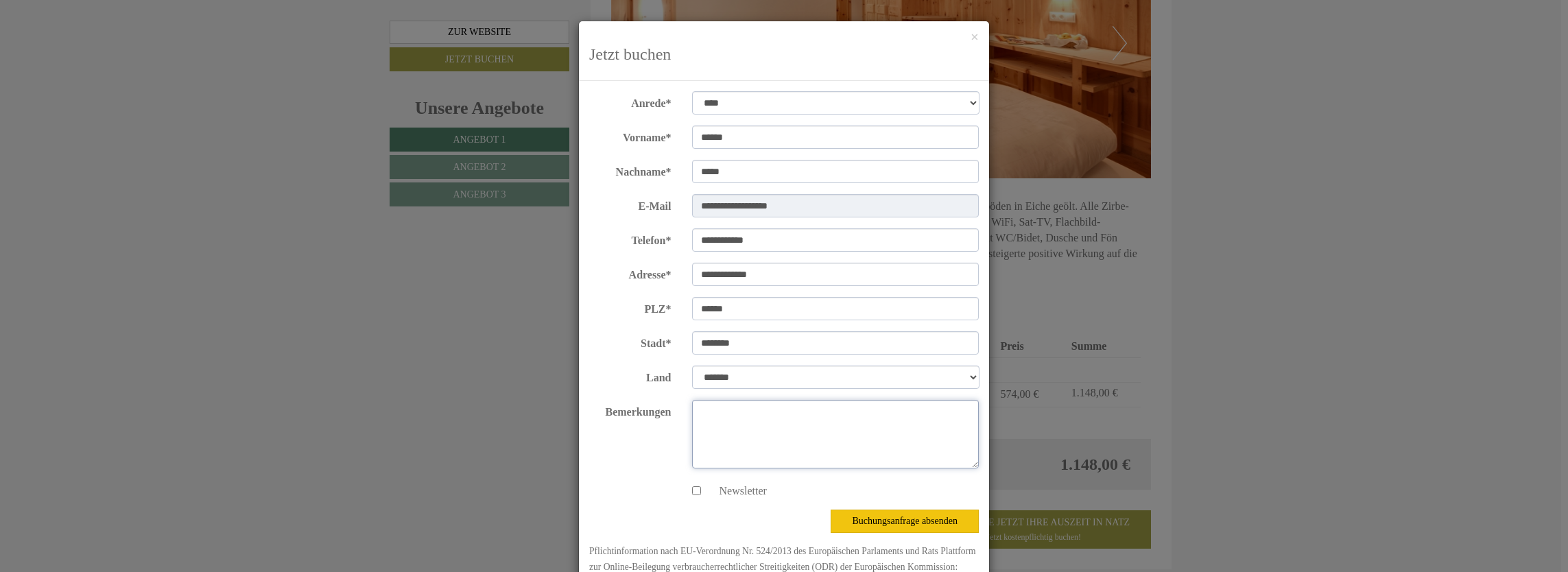
click at [718, 421] on textarea "Bemerkungen" at bounding box center [836, 434] width 287 height 69
click at [730, 412] on textarea "**********" at bounding box center [836, 434] width 287 height 69
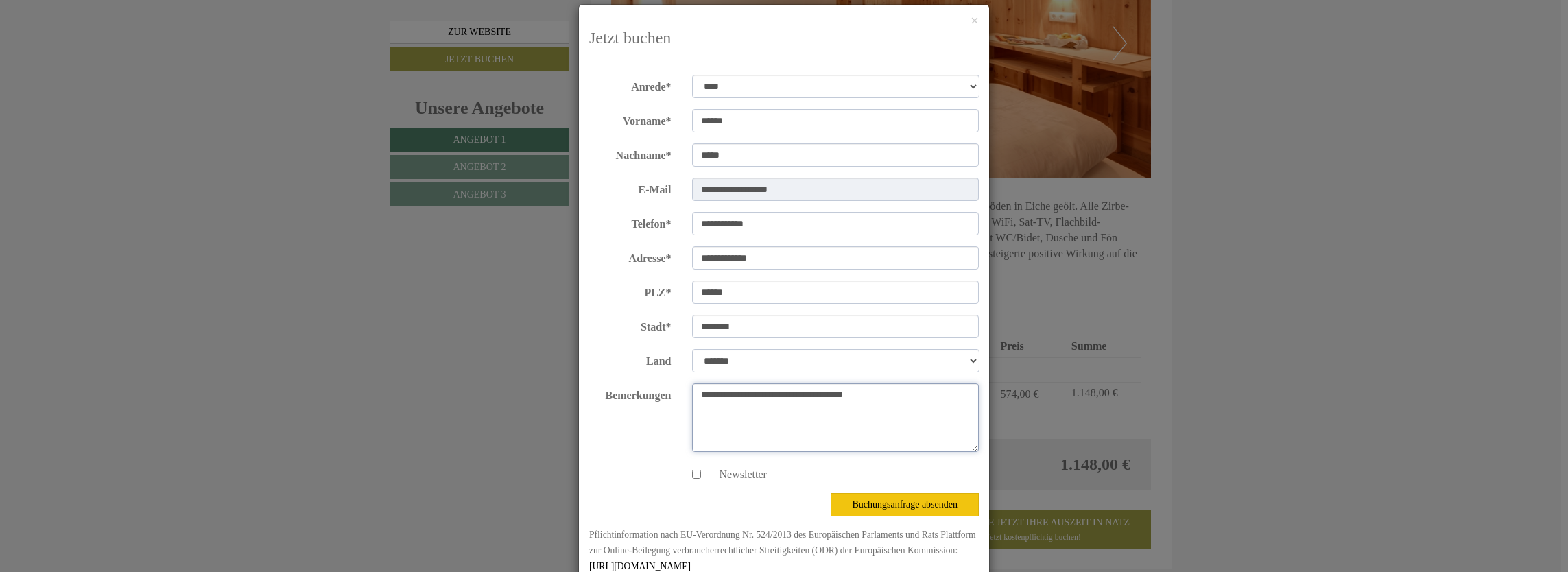
scroll to position [49, 0]
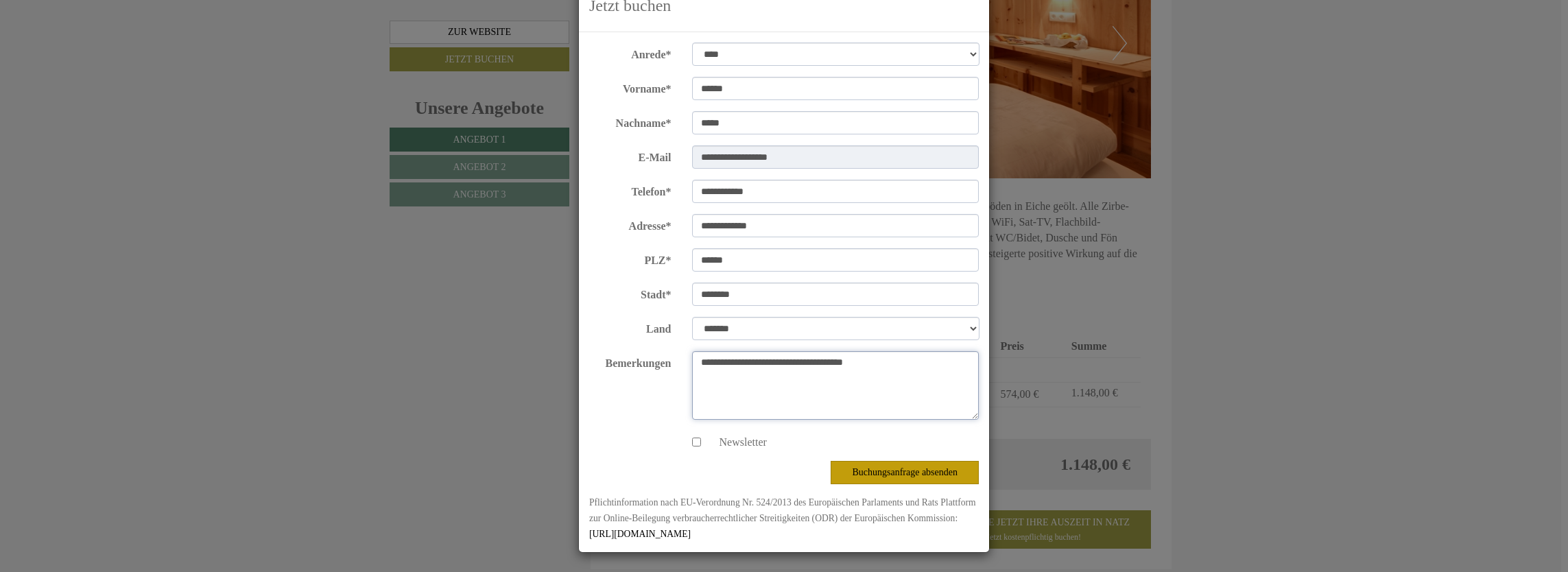
type textarea "**********"
click at [852, 464] on button "Buchungsanfrage absenden" at bounding box center [905, 472] width 148 height 23
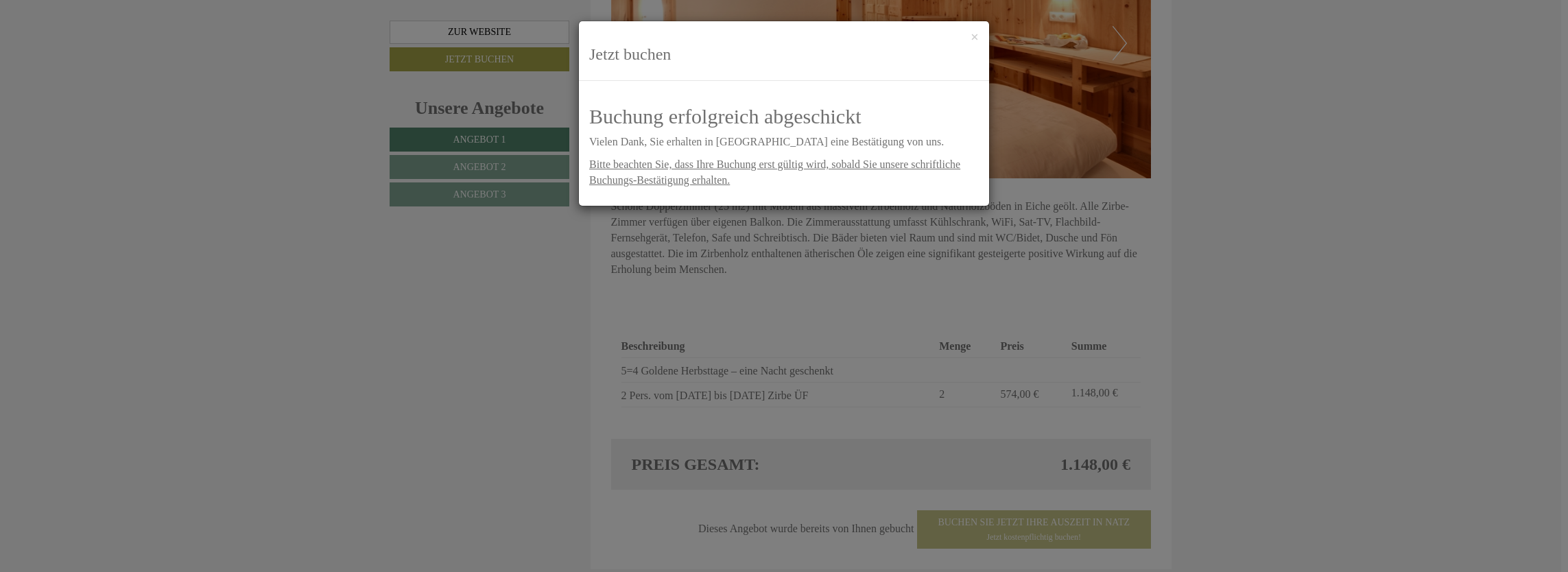
click at [648, 59] on h3 "Jetzt buchen" at bounding box center [784, 55] width 390 height 18
click at [668, 121] on h2 "Buchung erfolgreich abgeschickt" at bounding box center [784, 116] width 390 height 22
click at [682, 163] on span "Bitte beachten Sie, dass Ihre Buchung erst gültig wird, sobald Sie unsere schri…" at bounding box center [775, 172] width 371 height 28
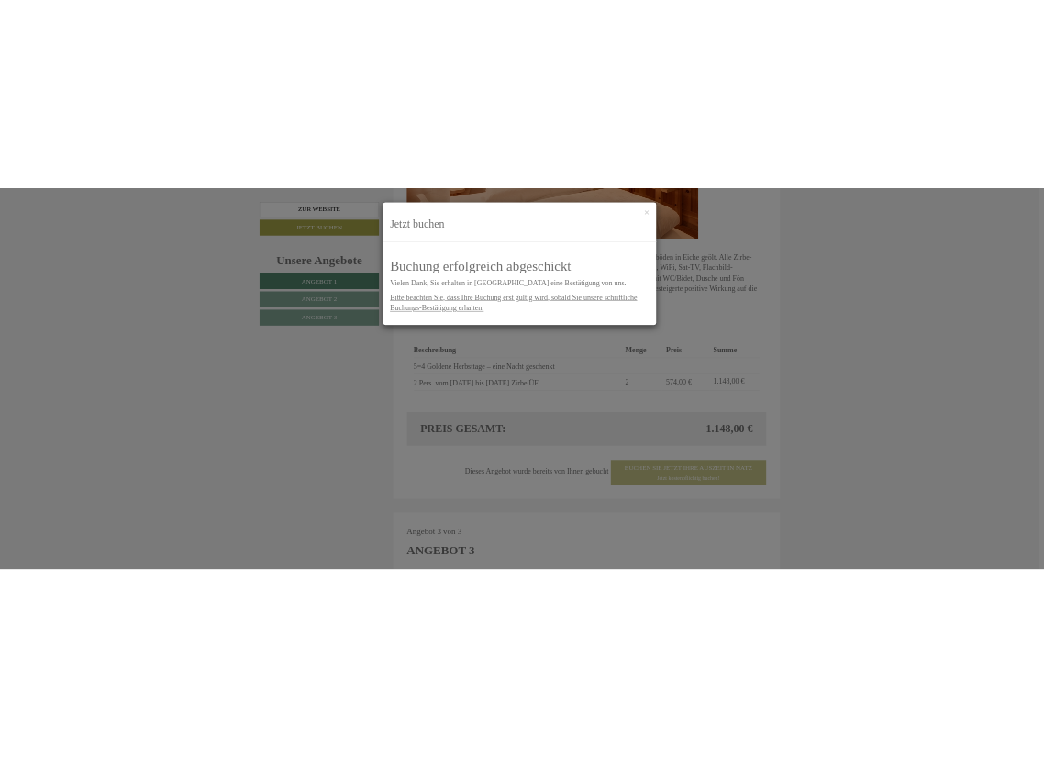
scroll to position [2615, 0]
